Goal: Task Accomplishment & Management: Manage account settings

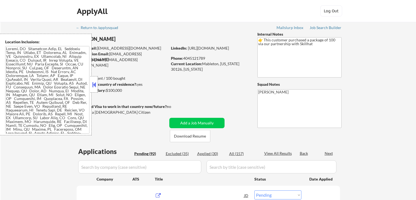
select select ""pending""
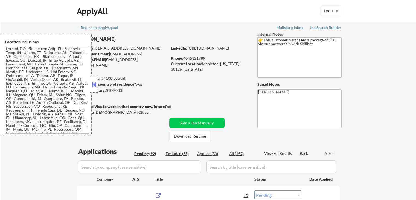
select select ""pending""
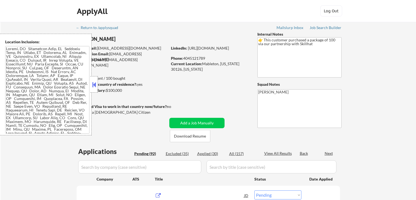
select select ""pending""
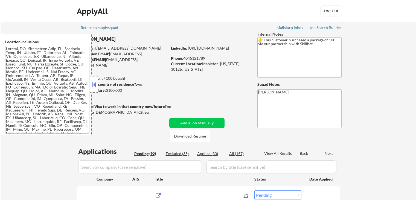
select select ""pending""
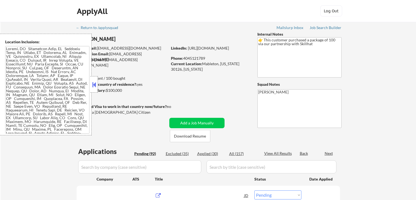
select select ""pending""
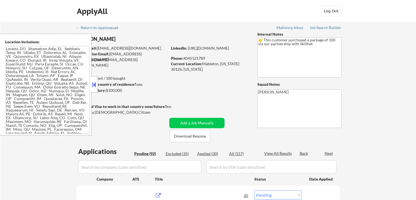
select select ""pending""
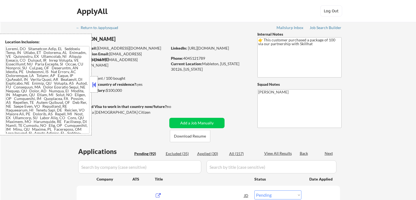
select select ""pending""
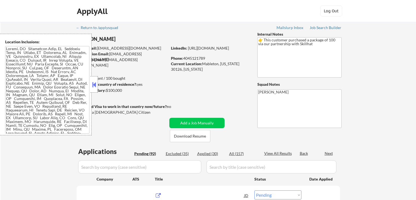
select select ""pending""
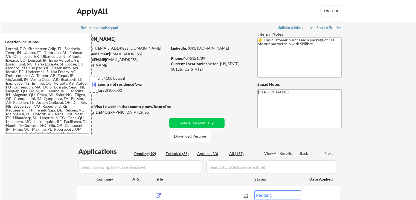
select select ""pending""
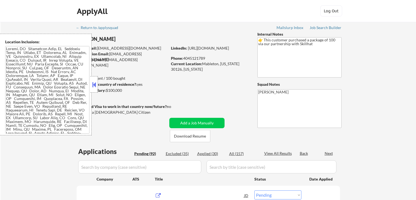
select select ""pending""
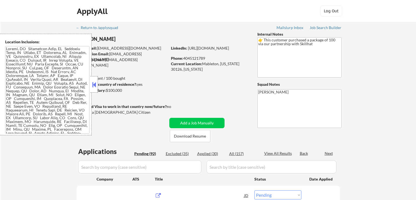
select select ""pending""
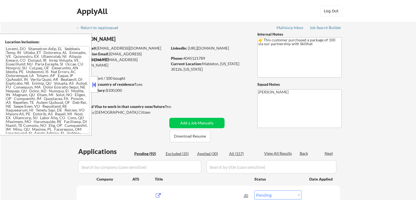
select select ""pending""
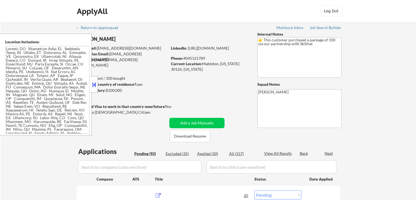
select select ""pending""
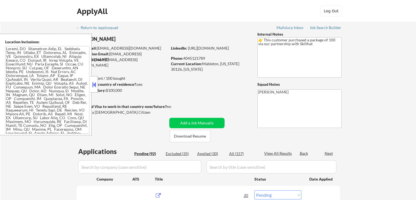
select select ""pending""
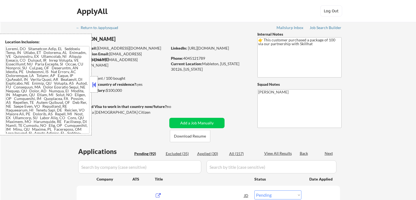
select select ""pending""
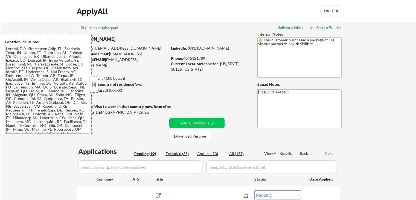
select select ""pending""
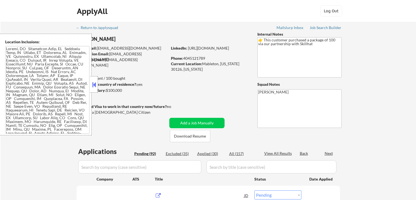
select select ""pending""
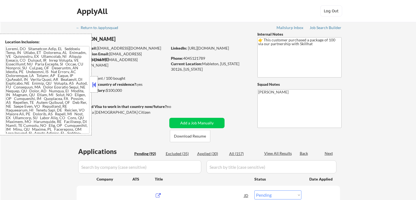
select select ""pending""
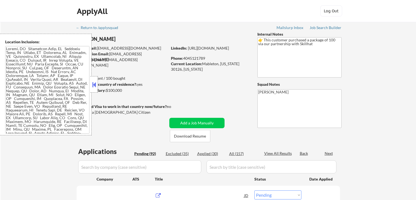
select select ""pending""
click at [94, 82] on button at bounding box center [94, 84] width 6 height 8
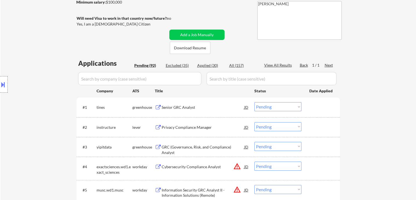
scroll to position [109, 0]
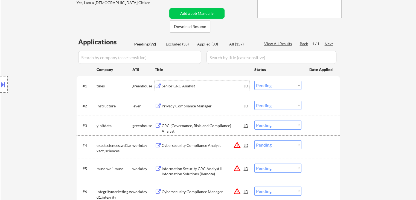
click at [168, 85] on div "Senior GRC Analyst" at bounding box center [203, 85] width 83 height 5
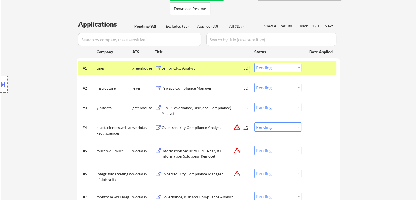
scroll to position [137, 0]
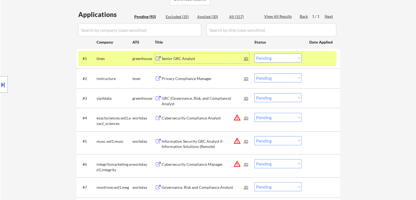
click at [273, 59] on select "Choose an option... Pending Applied Excluded (Questions) Excluded (Expired) Exc…" at bounding box center [277, 57] width 47 height 9
click at [254, 53] on select "Choose an option... Pending Applied Excluded (Questions) Excluded (Expired) Exc…" at bounding box center [277, 57] width 47 height 9
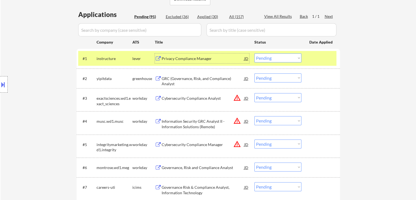
click at [183, 59] on div "Privacy Compliance Manager" at bounding box center [203, 58] width 83 height 5
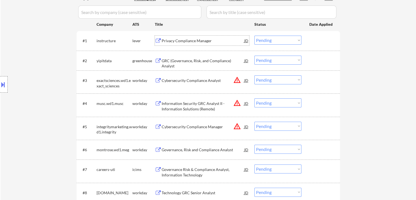
scroll to position [164, 0]
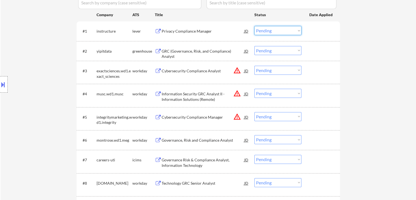
drag, startPoint x: 264, startPoint y: 31, endPoint x: 264, endPoint y: 34, distance: 3.0
click at [264, 31] on select "Choose an option... Pending Applied Excluded (Questions) Excluded (Expired) Exc…" at bounding box center [277, 30] width 47 height 9
click at [254, 26] on select "Choose an option... Pending Applied Excluded (Questions) Excluded (Expired) Exc…" at bounding box center [277, 30] width 47 height 9
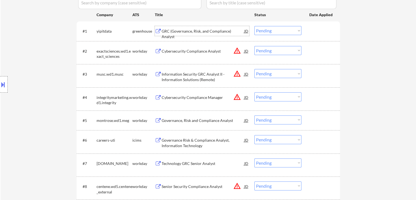
click at [187, 33] on div "GRC (Governance, Risk, and Compliance) Analyst" at bounding box center [203, 33] width 83 height 11
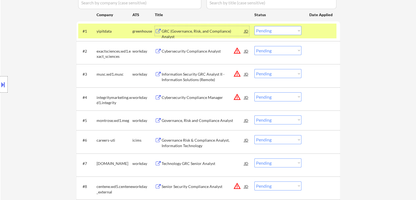
click at [270, 29] on select "Choose an option... Pending Applied Excluded (Questions) Excluded (Expired) Exc…" at bounding box center [277, 30] width 47 height 9
click at [254, 26] on select "Choose an option... Pending Applied Excluded (Questions) Excluded (Expired) Exc…" at bounding box center [277, 30] width 47 height 9
select select ""pending""
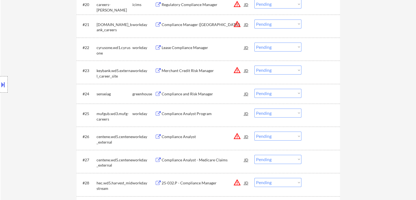
scroll to position [629, 0]
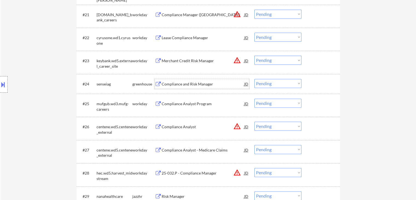
click at [189, 83] on div "Compliance and Risk Manager" at bounding box center [203, 83] width 83 height 5
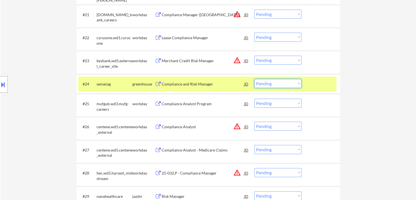
click at [277, 85] on select "Choose an option... Pending Applied Excluded (Questions) Excluded (Expired) Exc…" at bounding box center [277, 83] width 47 height 9
click at [254, 79] on select "Choose an option... Pending Applied Excluded (Questions) Excluded (Expired) Exc…" at bounding box center [277, 83] width 47 height 9
select select ""pending""
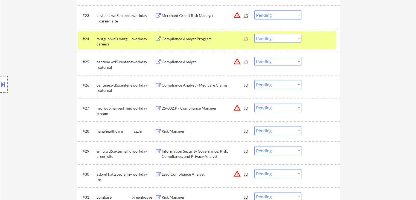
scroll to position [684, 0]
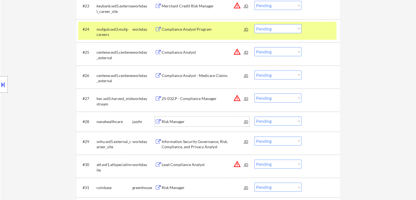
click at [178, 120] on div "Risk Manager" at bounding box center [203, 121] width 83 height 5
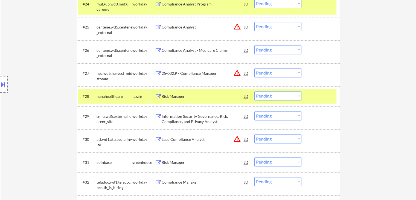
scroll to position [739, 0]
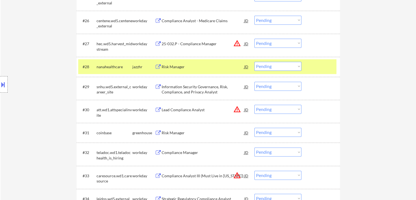
click at [269, 67] on select "Choose an option... Pending Applied Excluded (Questions) Excluded (Expired) Exc…" at bounding box center [277, 66] width 47 height 9
click at [254, 62] on select "Choose an option... Pending Applied Excluded (Questions) Excluded (Expired) Exc…" at bounding box center [277, 66] width 47 height 9
select select ""pending""
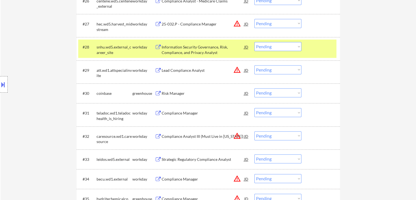
scroll to position [794, 0]
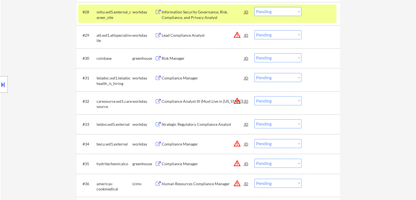
click at [170, 56] on div "Risk Manager" at bounding box center [203, 58] width 83 height 5
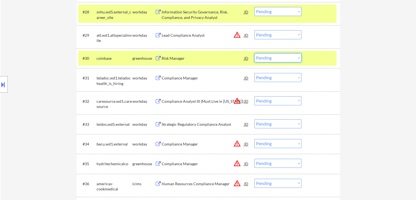
click at [273, 56] on select "Choose an option... Pending Applied Excluded (Questions) Excluded (Expired) Exc…" at bounding box center [277, 57] width 47 height 9
click at [254, 53] on select "Choose an option... Pending Applied Excluded (Questions) Excluded (Expired) Exc…" at bounding box center [277, 57] width 47 height 9
select select ""pending""
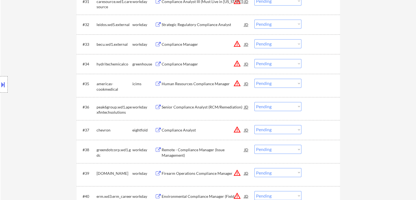
scroll to position [876, 0]
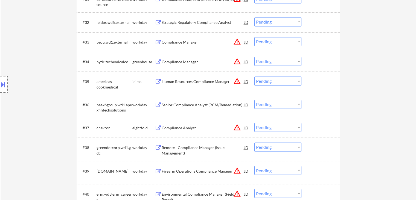
click at [191, 61] on div "Compliance Manager" at bounding box center [203, 61] width 83 height 5
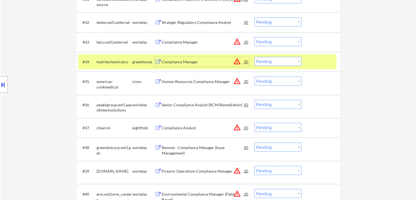
click at [0, 83] on button at bounding box center [3, 84] width 6 height 9
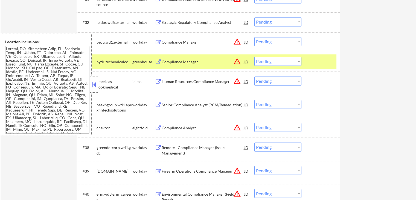
scroll to position [405, 0]
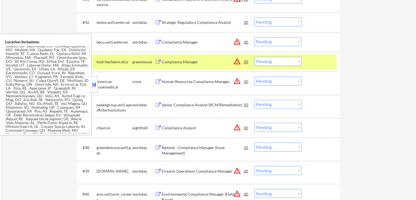
click at [94, 84] on button at bounding box center [94, 84] width 6 height 8
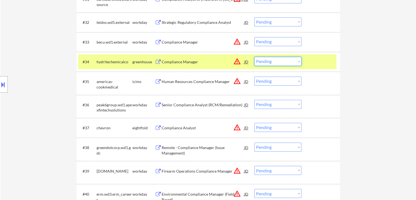
drag, startPoint x: 271, startPoint y: 58, endPoint x: 267, endPoint y: 65, distance: 7.4
click at [271, 58] on select "Choose an option... Pending Applied Excluded (Questions) Excluded (Expired) Exc…" at bounding box center [277, 61] width 47 height 9
click at [254, 57] on select "Choose an option... Pending Applied Excluded (Questions) Excluded (Expired) Exc…" at bounding box center [277, 61] width 47 height 9
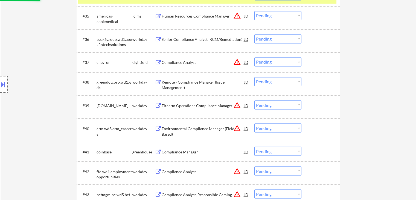
scroll to position [958, 0]
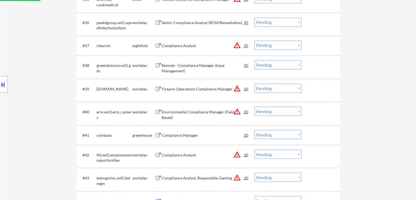
click at [180, 134] on div "Compliance Manager" at bounding box center [203, 134] width 83 height 5
select select ""pending""
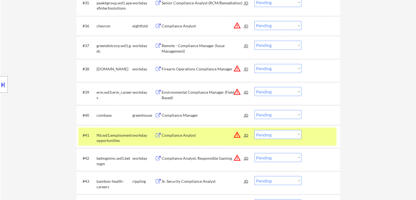
click at [1, 83] on button at bounding box center [3, 84] width 6 height 9
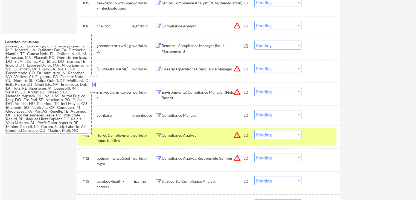
scroll to position [200, 0]
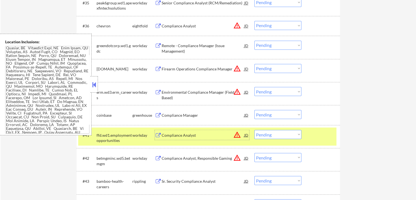
click at [182, 134] on div "Compliance Analyst" at bounding box center [203, 134] width 83 height 5
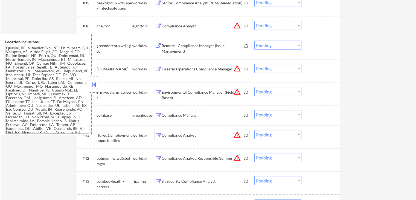
click at [93, 82] on button at bounding box center [94, 84] width 6 height 8
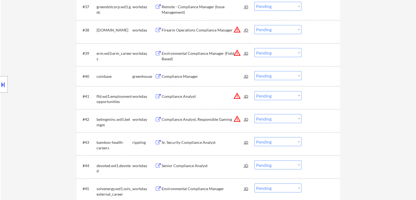
scroll to position [1012, 0]
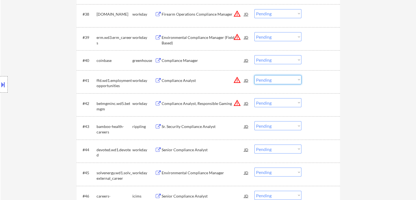
drag, startPoint x: 269, startPoint y: 79, endPoint x: 267, endPoint y: 82, distance: 3.5
click at [269, 79] on select "Choose an option... Pending Applied Excluded (Questions) Excluded (Expired) Exc…" at bounding box center [277, 79] width 47 height 9
click at [254, 75] on select "Choose an option... Pending Applied Excluded (Questions) Excluded (Expired) Exc…" at bounding box center [277, 79] width 47 height 9
select select ""pending""
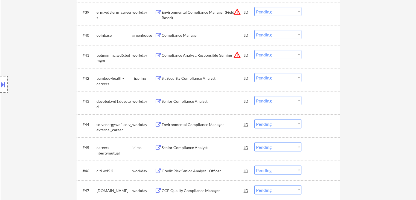
scroll to position [1040, 0]
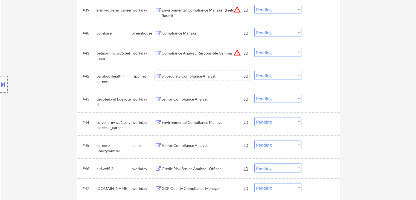
click at [183, 76] on div "Sr. Security Compliance Analyst" at bounding box center [203, 75] width 83 height 5
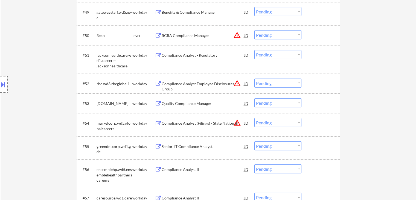
scroll to position [1259, 0]
click at [189, 35] on div "RCRA Compliance Manager" at bounding box center [203, 34] width 83 height 5
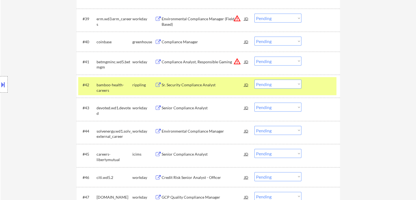
scroll to position [1043, 0]
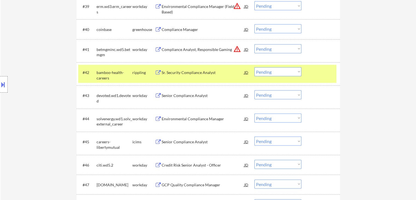
click at [269, 71] on select "Choose an option... Pending Applied Excluded (Questions) Excluded (Expired) Exc…" at bounding box center [277, 71] width 47 height 9
click at [254, 67] on select "Choose an option... Pending Applied Excluded (Questions) Excluded (Expired) Exc…" at bounding box center [277, 71] width 47 height 9
select select ""pending""
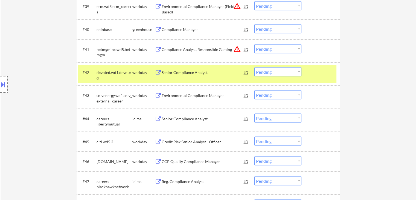
click at [0, 91] on div at bounding box center [4, 84] width 8 height 16
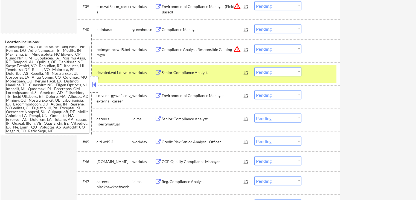
scroll to position [557, 0]
click at [93, 85] on button at bounding box center [94, 84] width 6 height 8
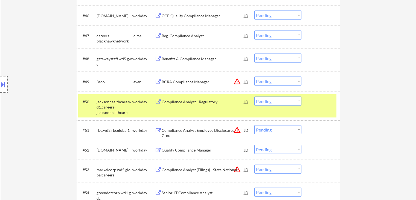
scroll to position [1198, 0]
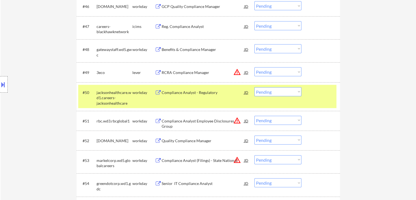
click at [277, 70] on select "Choose an option... Pending Applied Excluded (Questions) Excluded (Expired) Exc…" at bounding box center [277, 71] width 47 height 9
click at [254, 67] on select "Choose an option... Pending Applied Excluded (Questions) Excluded (Expired) Exc…" at bounding box center [277, 71] width 47 height 9
select select ""pending""
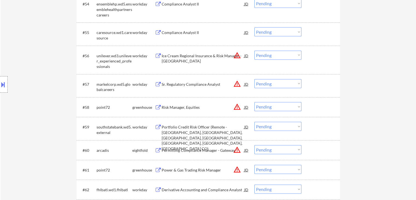
scroll to position [1390, 0]
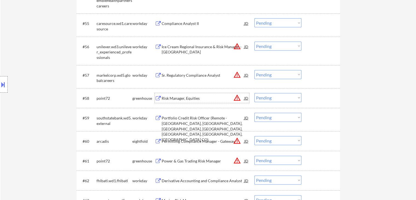
click at [182, 97] on div "Risk Manager, Equities" at bounding box center [203, 97] width 83 height 5
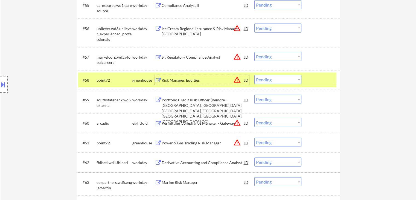
scroll to position [1417, 0]
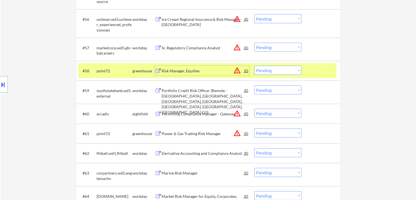
click at [268, 71] on select "Choose an option... Pending Applied Excluded (Questions) Excluded (Expired) Exc…" at bounding box center [277, 70] width 47 height 9
click at [254, 66] on select "Choose an option... Pending Applied Excluded (Questions) Excluded (Expired) Exc…" at bounding box center [277, 70] width 47 height 9
select select ""pending""
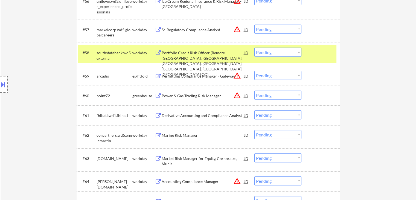
scroll to position [1444, 0]
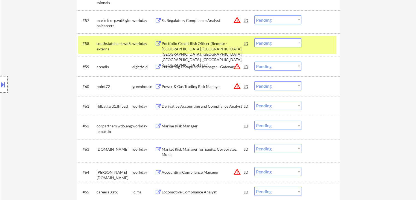
click at [202, 86] on div "Power & Gas Trading Risk Manager" at bounding box center [203, 86] width 83 height 5
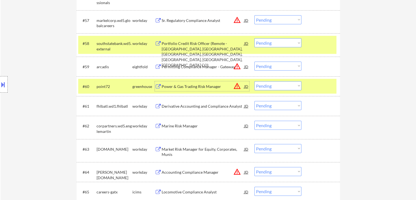
click at [0, 86] on button at bounding box center [3, 84] width 6 height 9
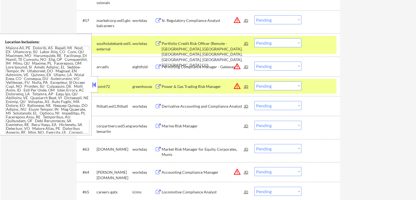
scroll to position [192, 0]
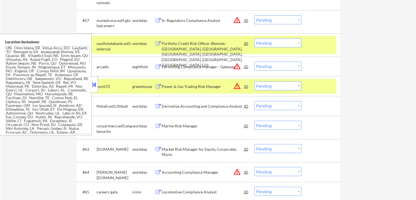
click at [96, 83] on button at bounding box center [94, 84] width 6 height 8
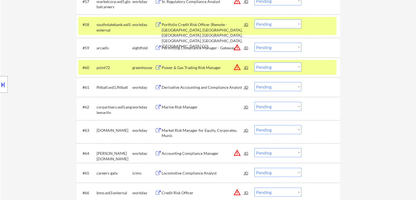
scroll to position [1472, 0]
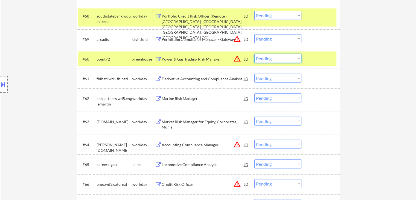
click at [263, 58] on select "Choose an option... Pending Applied Excluded (Questions) Excluded (Expired) Exc…" at bounding box center [277, 58] width 47 height 9
click at [254, 54] on select "Choose an option... Pending Applied Excluded (Questions) Excluded (Expired) Exc…" at bounding box center [277, 58] width 47 height 9
select select ""pending""
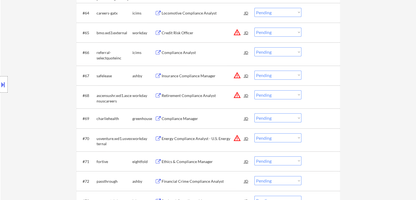
scroll to position [1581, 0]
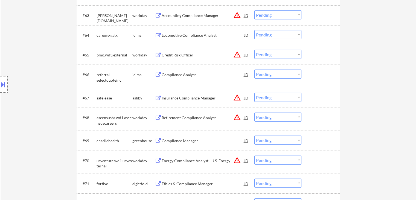
click at [188, 98] on div "Insurance Compliance Manager" at bounding box center [203, 97] width 83 height 5
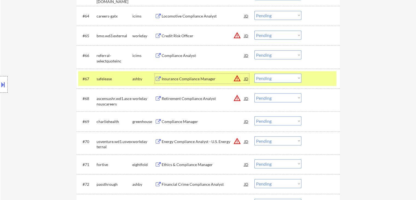
scroll to position [1608, 0]
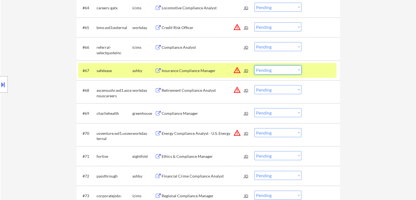
click at [267, 70] on select "Choose an option... Pending Applied Excluded (Questions) Excluded (Expired) Exc…" at bounding box center [277, 69] width 47 height 9
click at [254, 65] on select "Choose an option... Pending Applied Excluded (Questions) Excluded (Expired) Exc…" at bounding box center [277, 69] width 47 height 9
select select ""pending""
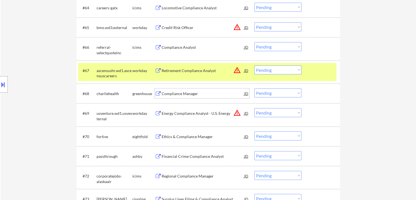
click at [173, 93] on div "Compliance Manager" at bounding box center [203, 93] width 83 height 5
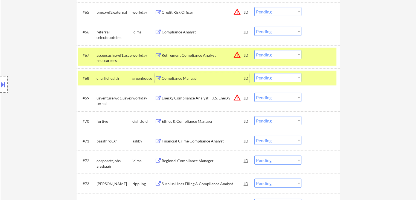
scroll to position [1636, 0]
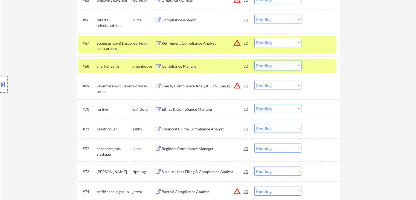
click at [268, 66] on select "Choose an option... Pending Applied Excluded (Questions) Excluded (Expired) Exc…" at bounding box center [277, 65] width 47 height 9
click at [254, 61] on select "Choose an option... Pending Applied Excluded (Questions) Excluded (Expired) Exc…" at bounding box center [277, 65] width 47 height 9
select select ""pending""
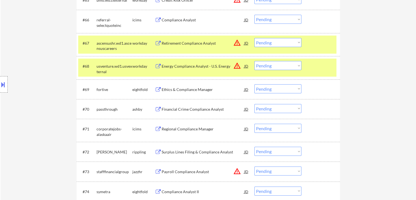
click at [187, 109] on div "Financial Crime Compliance Analyst" at bounding box center [203, 108] width 83 height 5
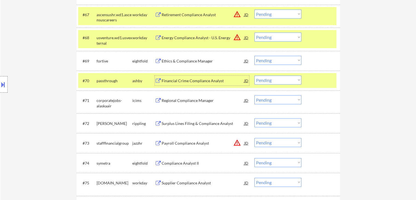
scroll to position [1691, 0]
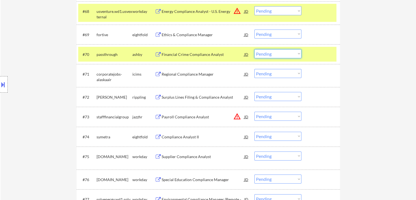
click at [265, 56] on select "Choose an option... Pending Applied Excluded (Questions) Excluded (Expired) Exc…" at bounding box center [277, 53] width 47 height 9
click at [254, 49] on select "Choose an option... Pending Applied Excluded (Questions) Excluded (Expired) Exc…" at bounding box center [277, 53] width 47 height 9
select select ""pending""
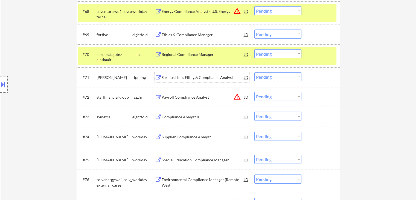
click at [195, 77] on div "Surplus Lines Filing & Compliance Analyst" at bounding box center [203, 77] width 83 height 5
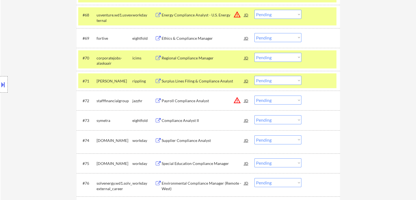
scroll to position [1695, 0]
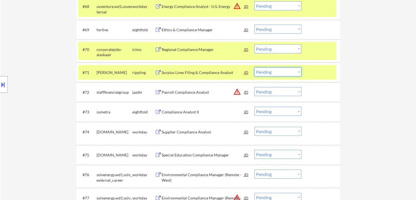
click at [268, 68] on select "Choose an option... Pending Applied Excluded (Questions) Excluded (Expired) Exc…" at bounding box center [277, 71] width 47 height 9
click at [254, 67] on select "Choose an option... Pending Applied Excluded (Questions) Excluded (Expired) Exc…" at bounding box center [277, 71] width 47 height 9
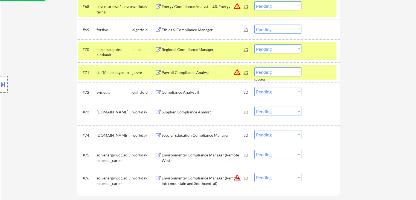
click at [192, 71] on div "Payroll Compliance Analyst" at bounding box center [203, 72] width 83 height 5
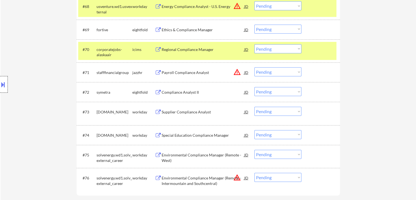
click at [0, 79] on div at bounding box center [4, 84] width 8 height 16
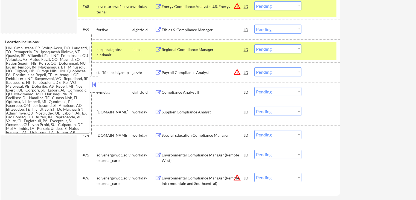
scroll to position [557, 0]
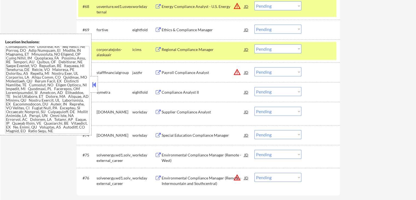
click at [93, 84] on button at bounding box center [94, 84] width 6 height 8
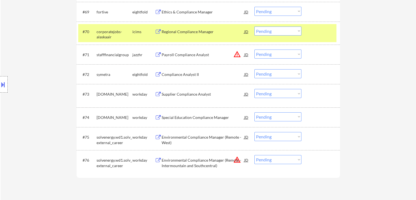
scroll to position [1723, 0]
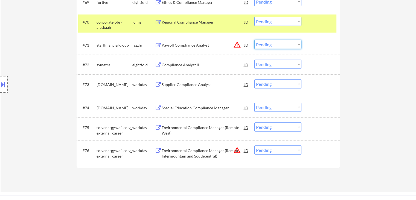
click at [264, 47] on select "Choose an option... Pending Applied Excluded (Questions) Excluded (Expired) Exc…" at bounding box center [277, 44] width 47 height 9
click at [254, 40] on select "Choose an option... Pending Applied Excluded (Questions) Excluded (Expired) Exc…" at bounding box center [277, 44] width 47 height 9
select select ""pending""
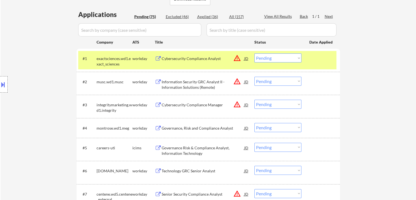
scroll to position [164, 0]
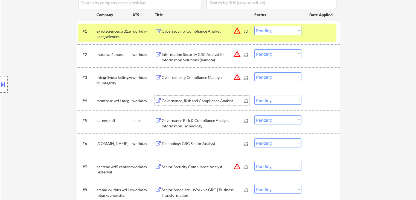
click at [198, 99] on div "Governance, Risk and Compliance Analyst" at bounding box center [203, 100] width 83 height 5
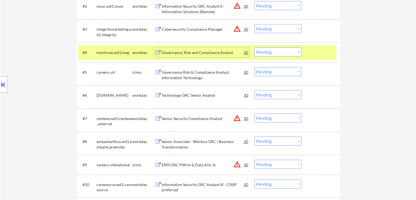
scroll to position [219, 0]
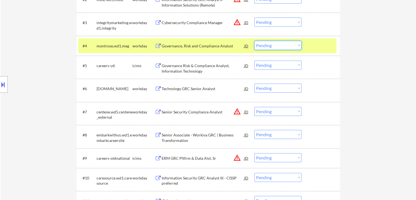
click at [275, 43] on select "Choose an option... Pending Applied Excluded (Questions) Excluded (Expired) Exc…" at bounding box center [277, 45] width 47 height 9
click at [254, 41] on select "Choose an option... Pending Applied Excluded (Questions) Excluded (Expired) Exc…" at bounding box center [277, 45] width 47 height 9
select select ""pending""
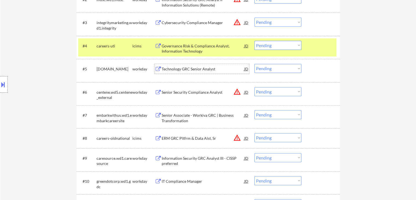
click at [190, 68] on div "Technology GRC Senior Analyst" at bounding box center [203, 68] width 83 height 5
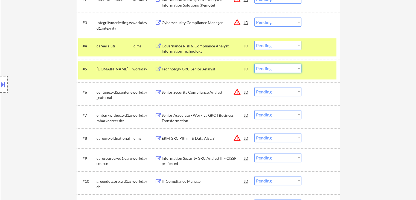
click at [273, 70] on select "Choose an option... Pending Applied Excluded (Questions) Excluded (Expired) Exc…" at bounding box center [277, 68] width 47 height 9
click at [254, 64] on select "Choose an option... Pending Applied Excluded (Questions) Excluded (Expired) Exc…" at bounding box center [277, 68] width 47 height 9
select select ""pending""
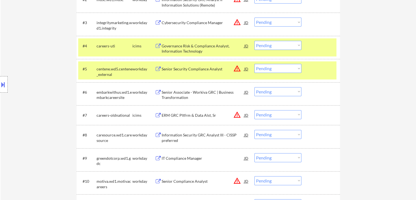
click at [195, 91] on div "Senior Associate - Workiva GRC | Business Transformation" at bounding box center [203, 94] width 83 height 11
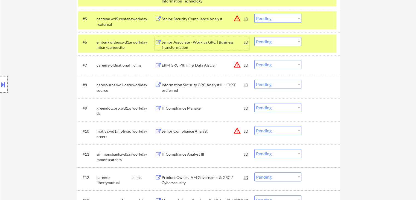
scroll to position [274, 0]
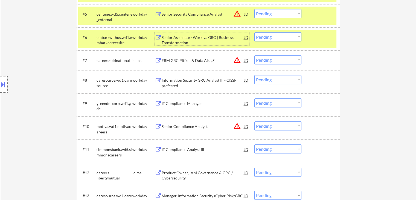
click at [265, 37] on select "Choose an option... Pending Applied Excluded (Questions) Excluded (Expired) Exc…" at bounding box center [277, 36] width 47 height 9
click at [254, 32] on select "Choose an option... Pending Applied Excluded (Questions) Excluded (Expired) Exc…" at bounding box center [277, 36] width 47 height 9
select select ""pending""
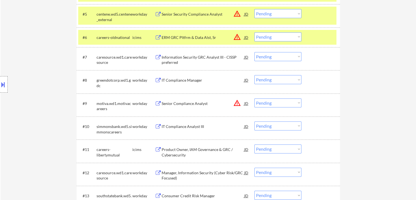
click at [192, 56] on div "Information Security GRC Analyst III - CISSP preferred" at bounding box center [203, 59] width 83 height 11
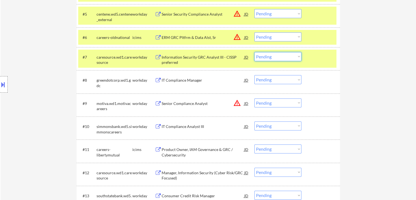
click at [267, 57] on select "Choose an option... Pending Applied Excluded (Questions) Excluded (Expired) Exc…" at bounding box center [277, 56] width 47 height 9
click at [254, 52] on select "Choose an option... Pending Applied Excluded (Questions) Excluded (Expired) Exc…" at bounding box center [277, 56] width 47 height 9
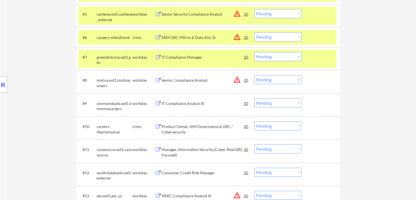
click at [189, 58] on div "IT Compliance Manager" at bounding box center [203, 56] width 83 height 5
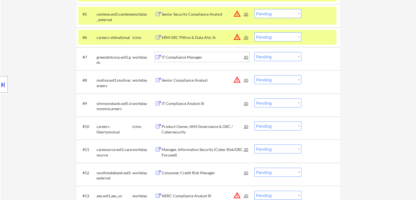
click at [263, 58] on select "Choose an option... Pending Applied Excluded (Questions) Excluded (Expired) Exc…" at bounding box center [277, 56] width 47 height 9
click at [254, 52] on select "Choose an option... Pending Applied Excluded (Questions) Excluded (Expired) Exc…" at bounding box center [277, 56] width 47 height 9
select select ""pending""
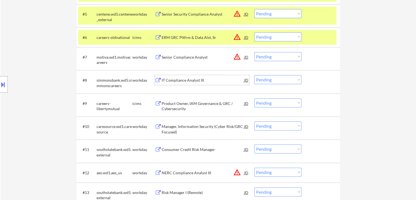
click at [187, 79] on div "IT Compliance Analyst III" at bounding box center [203, 79] width 83 height 5
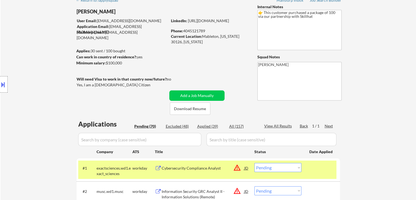
scroll to position [254, 0]
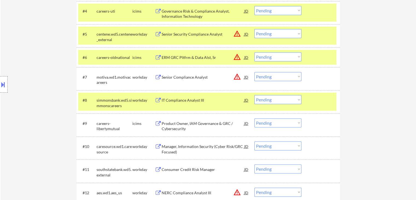
click at [271, 100] on select "Choose an option... Pending Applied Excluded (Questions) Excluded (Expired) Exc…" at bounding box center [277, 99] width 47 height 9
click at [254, 95] on select "Choose an option... Pending Applied Excluded (Questions) Excluded (Expired) Exc…" at bounding box center [277, 99] width 47 height 9
select select ""pending""
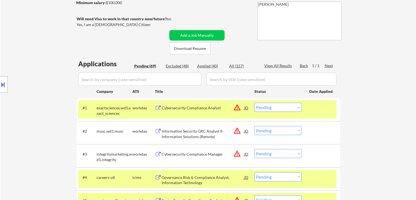
scroll to position [24, 0]
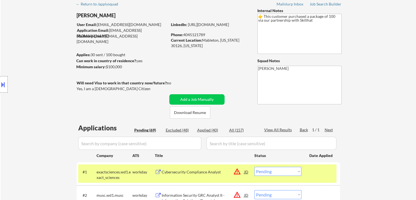
click at [207, 132] on div "Applied (40)" at bounding box center [210, 129] width 27 height 5
select select ""applied""
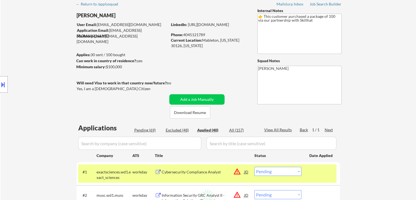
select select ""applied""
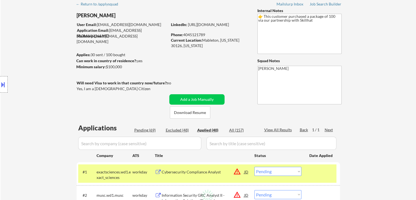
select select ""applied""
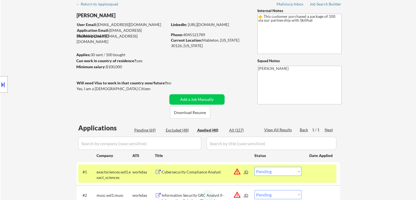
select select ""applied""
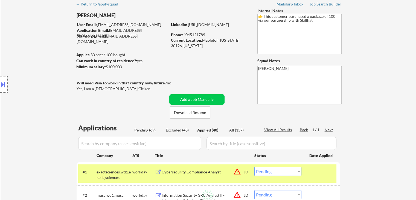
select select ""applied""
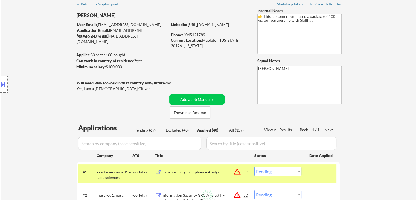
select select ""applied""
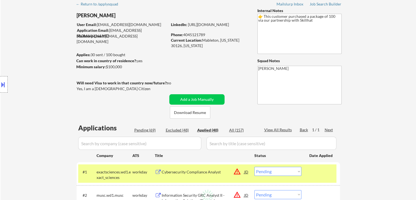
select select ""applied""
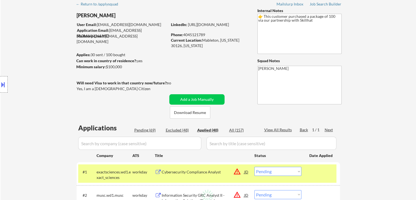
select select ""applied""
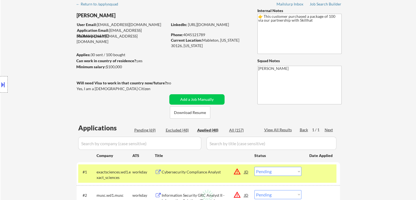
select select ""applied""
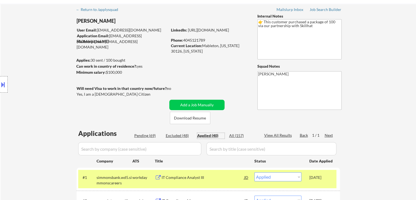
scroll to position [27, 0]
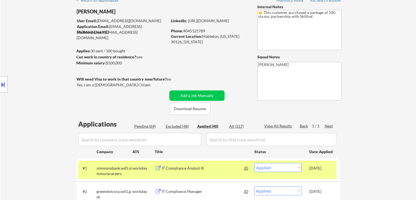
click at [38, 134] on div "Location Inclusions:" at bounding box center [49, 85] width 98 height 102
